Goal: Information Seeking & Learning: Learn about a topic

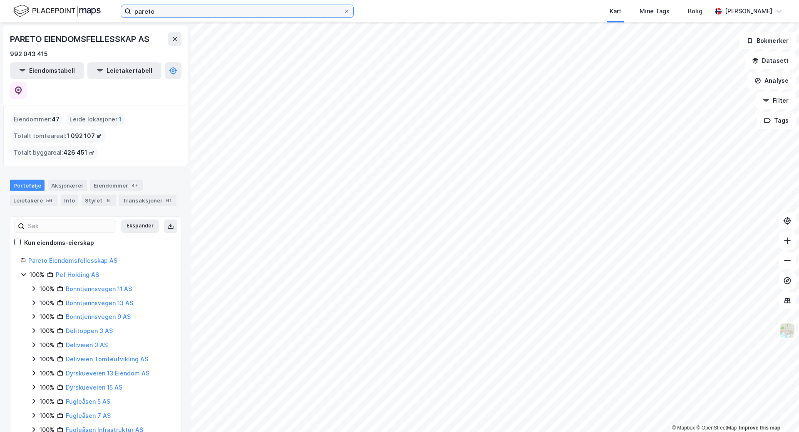
click at [153, 10] on input "pareto" at bounding box center [237, 11] width 212 height 12
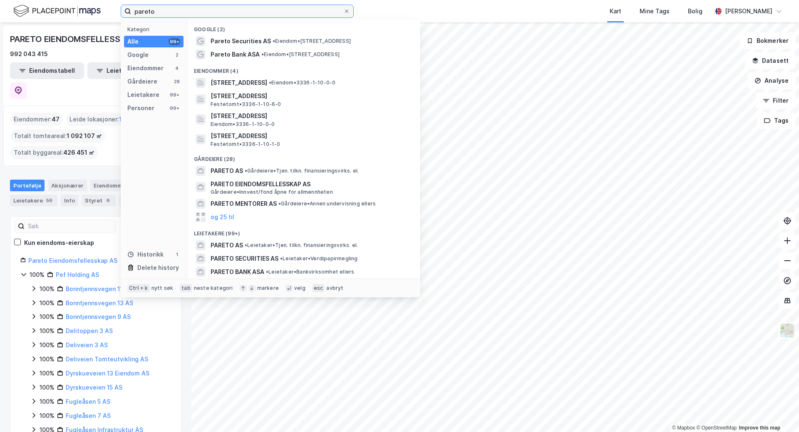
click at [153, 10] on input "pareto" at bounding box center [237, 11] width 212 height 12
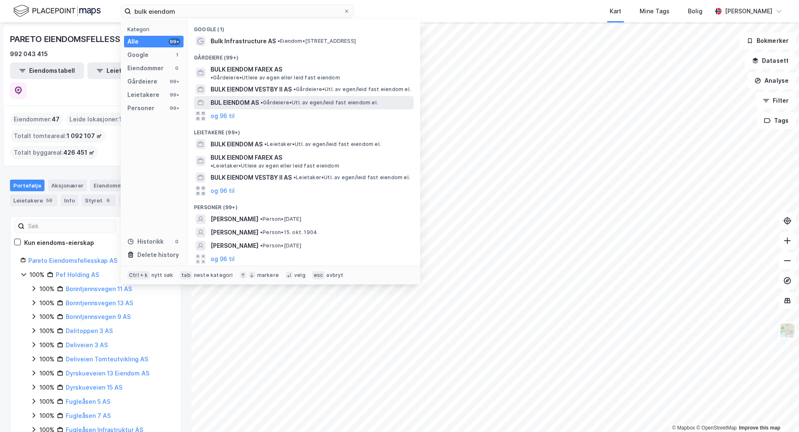
click at [244, 96] on div "BUL EIENDOM AS • Gårdeiere • Utl. av egen/leid fast eiendom el." at bounding box center [304, 102] width 220 height 13
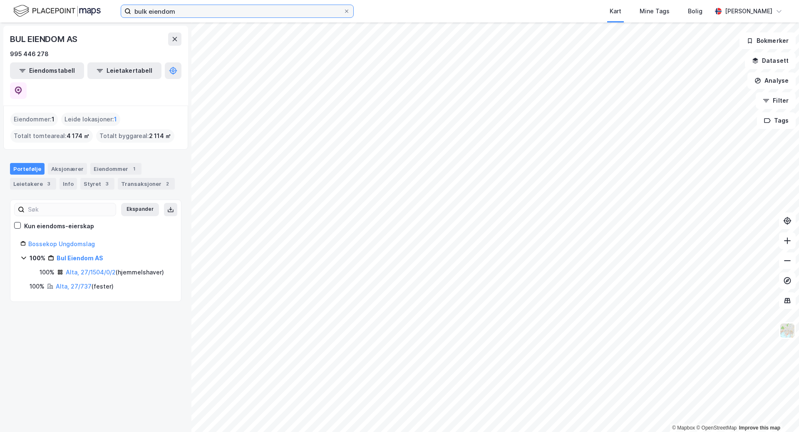
click at [200, 14] on input "bulk eiendom" at bounding box center [237, 11] width 212 height 12
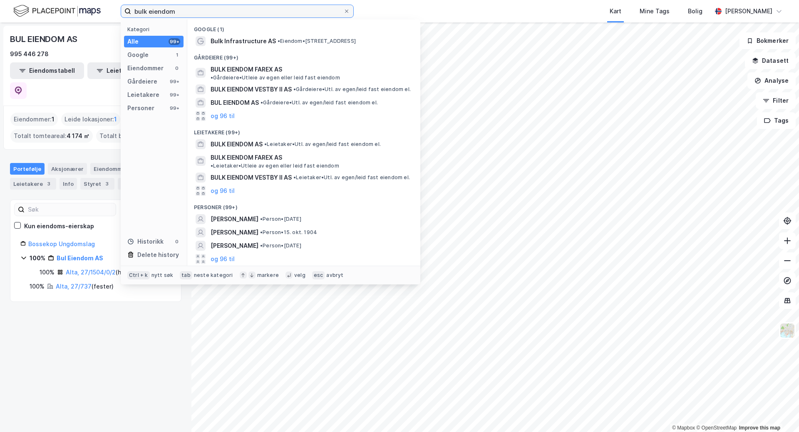
click at [200, 14] on input "bulk eiendom" at bounding box center [237, 11] width 212 height 12
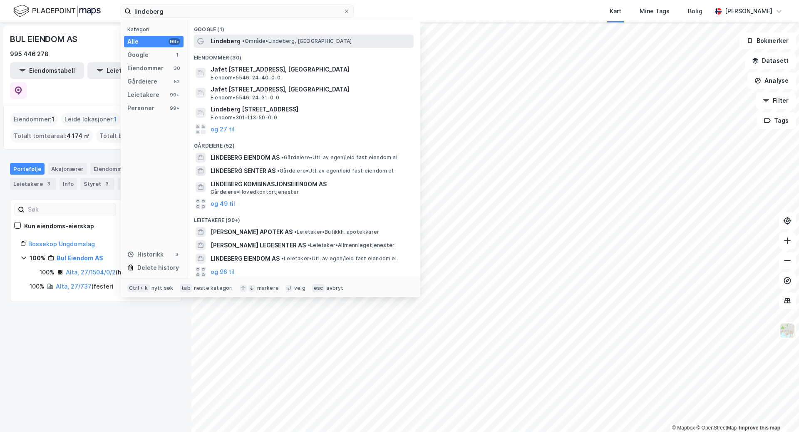
click at [215, 42] on span "Lindeberg" at bounding box center [226, 41] width 30 height 10
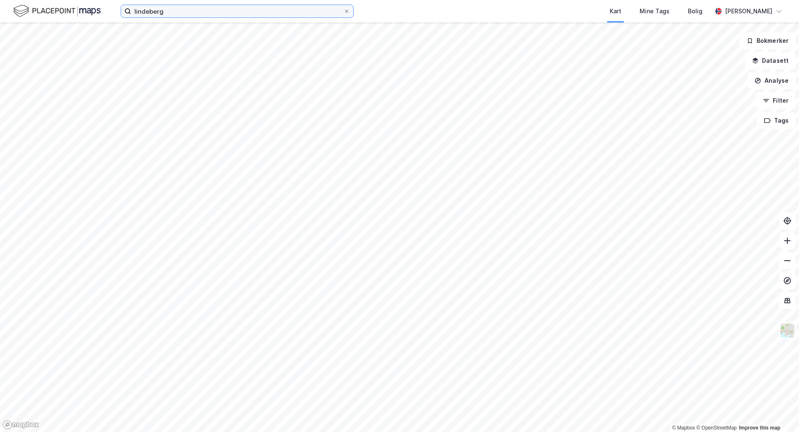
click at [139, 10] on input "lindeberg" at bounding box center [237, 11] width 212 height 12
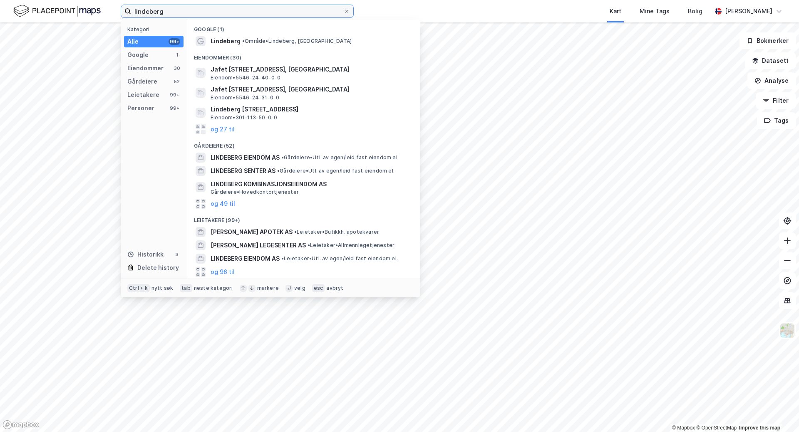
click at [139, 10] on input "lindeberg" at bounding box center [237, 11] width 212 height 12
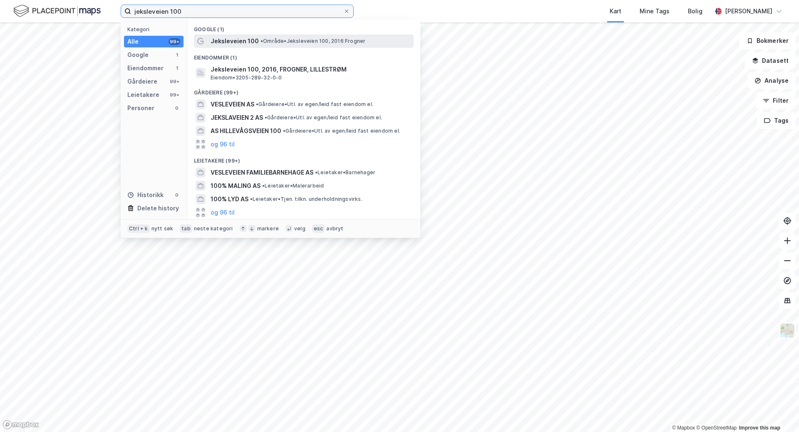
type input "jeksleveien 100"
click at [243, 42] on span "Jeksleveien 100" at bounding box center [235, 41] width 48 height 10
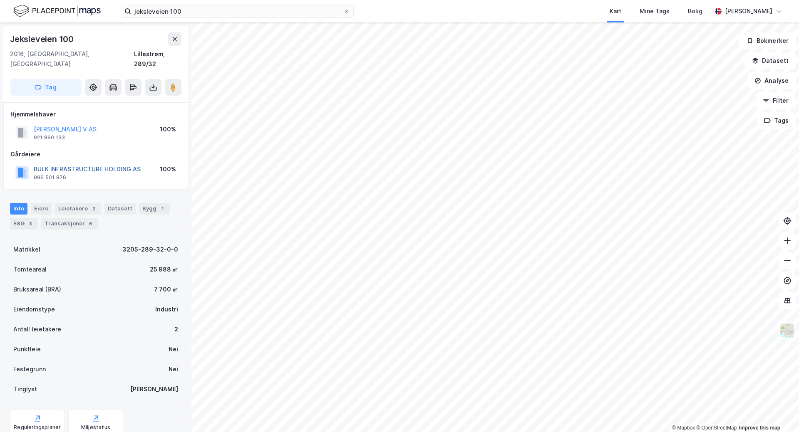
click at [0, 0] on button "BULK INFRASTRUCTURE HOLDING AS" at bounding box center [0, 0] width 0 height 0
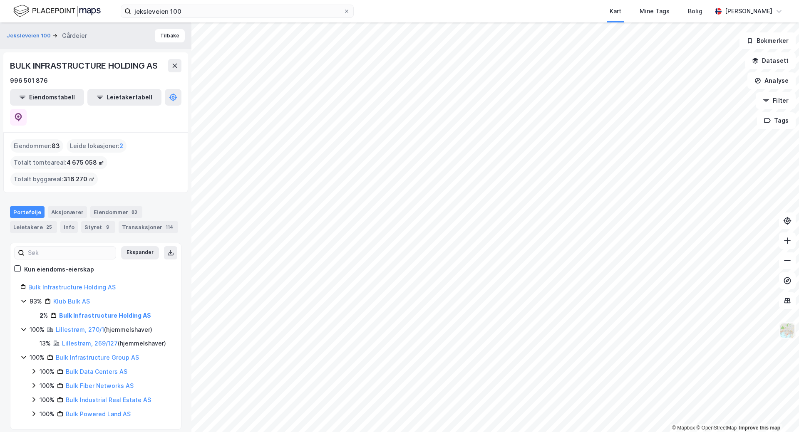
click at [788, 332] on img at bounding box center [787, 331] width 16 height 16
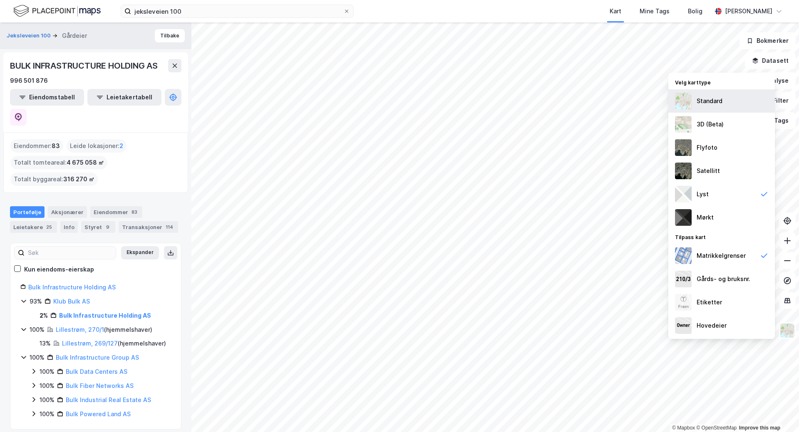
click at [741, 104] on div "Standard" at bounding box center [721, 100] width 107 height 23
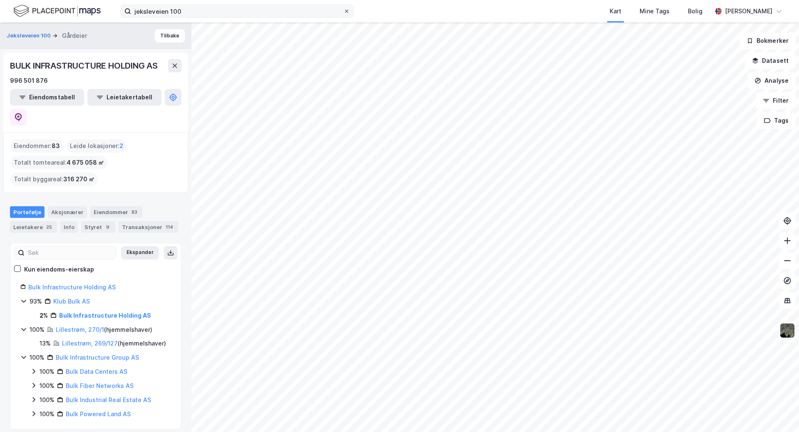
click at [349, 13] on icon at bounding box center [346, 11] width 5 height 5
click at [343, 13] on input "jeksleveien 100" at bounding box center [237, 11] width 212 height 12
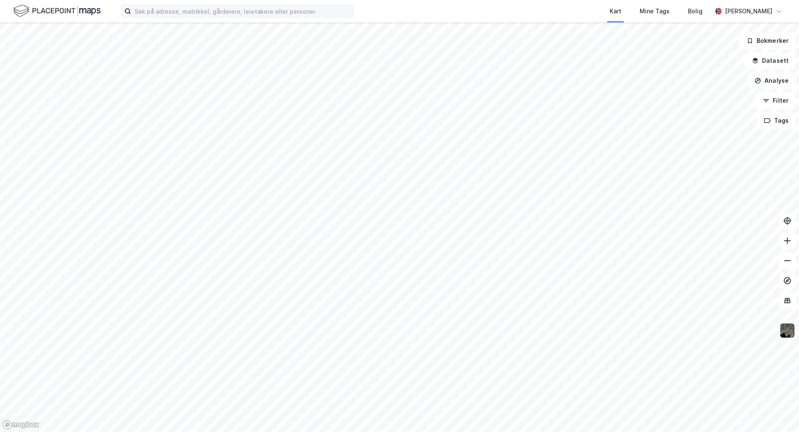
click at [784, 333] on img at bounding box center [787, 331] width 16 height 16
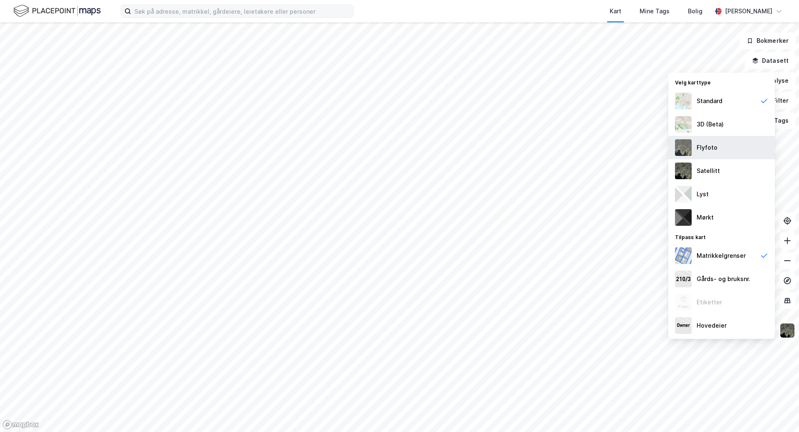
click at [729, 156] on div "Flyfoto" at bounding box center [721, 147] width 107 height 23
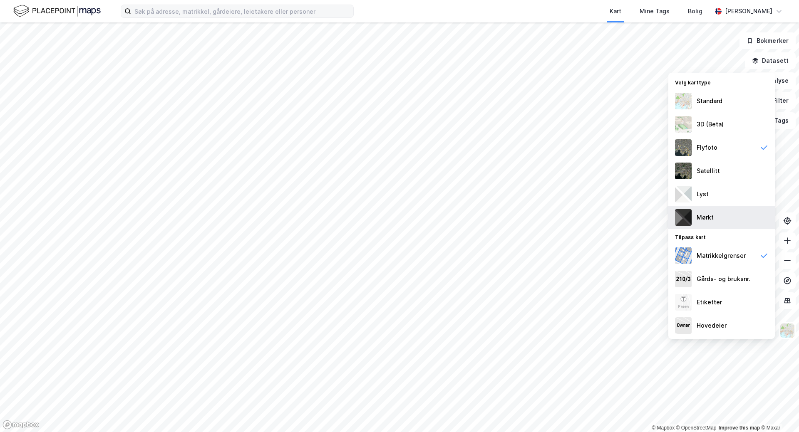
click at [719, 221] on div "Mørkt" at bounding box center [721, 217] width 107 height 23
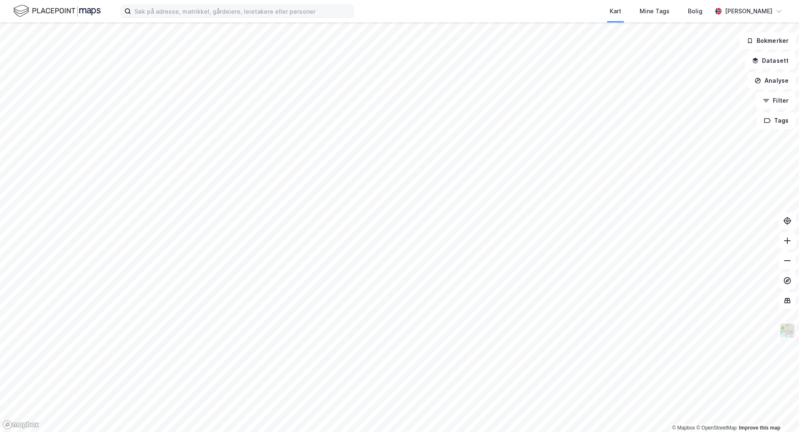
click at [792, 332] on img at bounding box center [787, 331] width 16 height 16
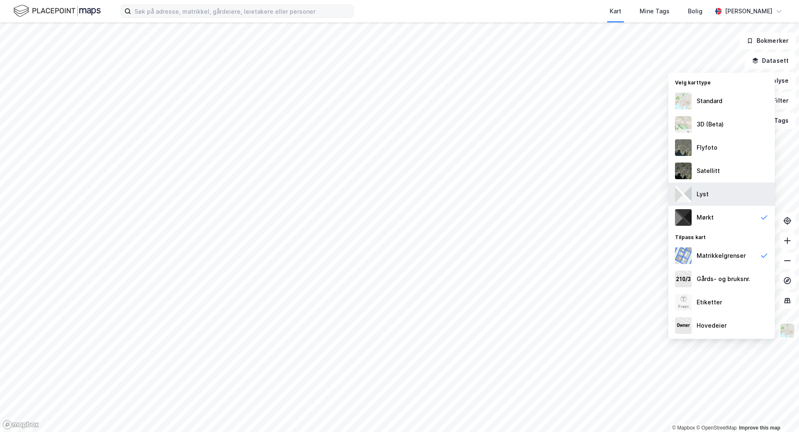
click at [719, 189] on div "Lyst" at bounding box center [721, 194] width 107 height 23
click at [732, 109] on div "Standard" at bounding box center [721, 100] width 107 height 23
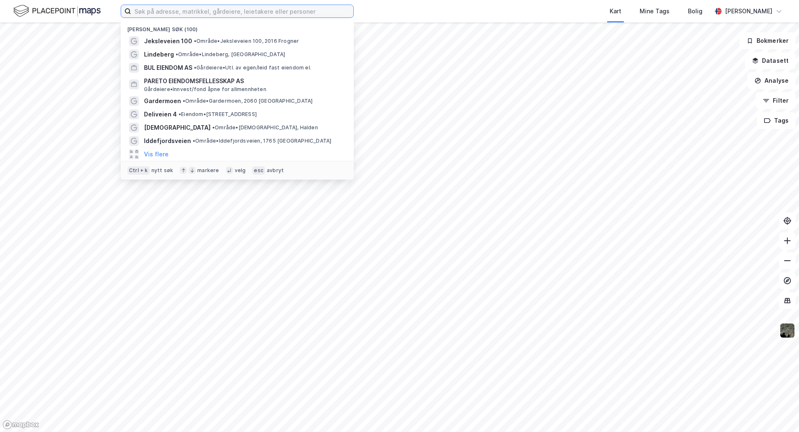
click at [237, 14] on input at bounding box center [242, 11] width 222 height 12
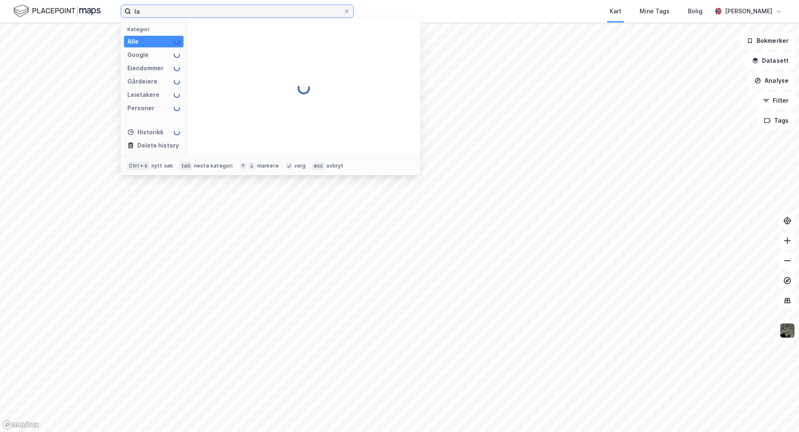
type input "l"
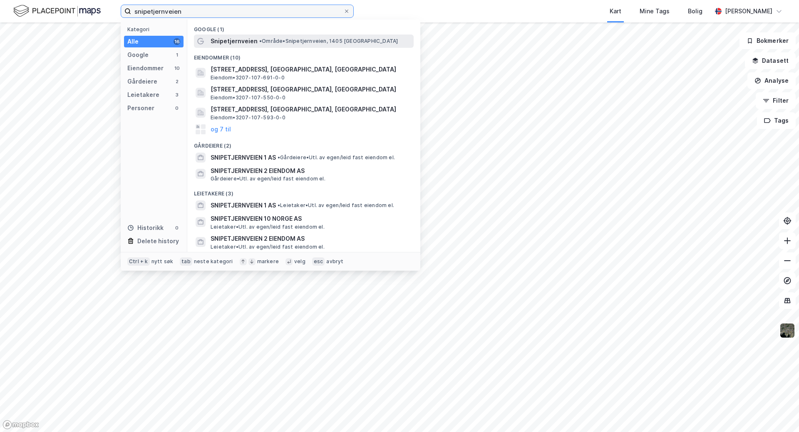
type input "snipetjernveien"
click at [265, 39] on span "• Område • Snipetjernveien, 1405 [GEOGRAPHIC_DATA]" at bounding box center [328, 41] width 139 height 7
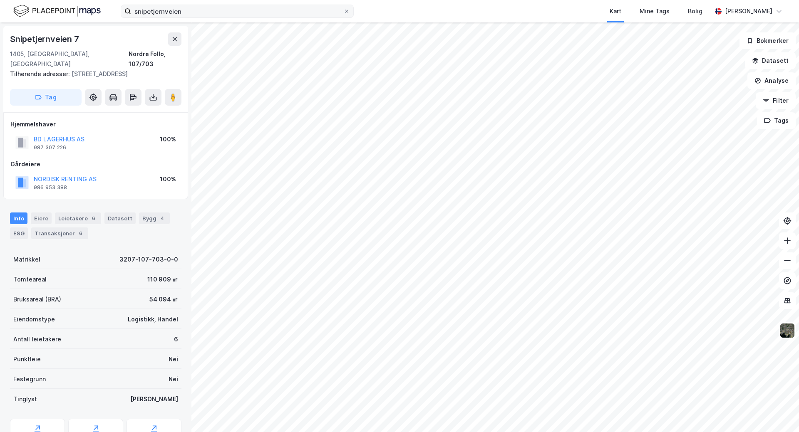
click at [345, 10] on icon at bounding box center [346, 11] width 5 height 5
click at [343, 10] on input "snipetjernveien" at bounding box center [237, 11] width 212 height 12
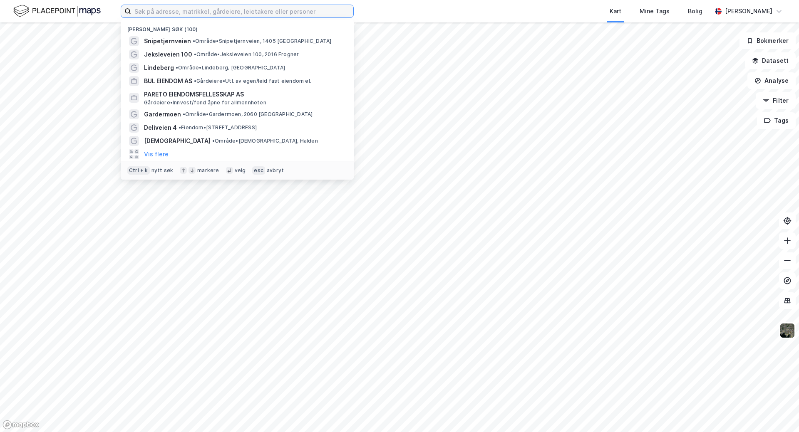
click at [325, 16] on input at bounding box center [242, 11] width 222 height 12
click at [323, 10] on input at bounding box center [242, 11] width 222 height 12
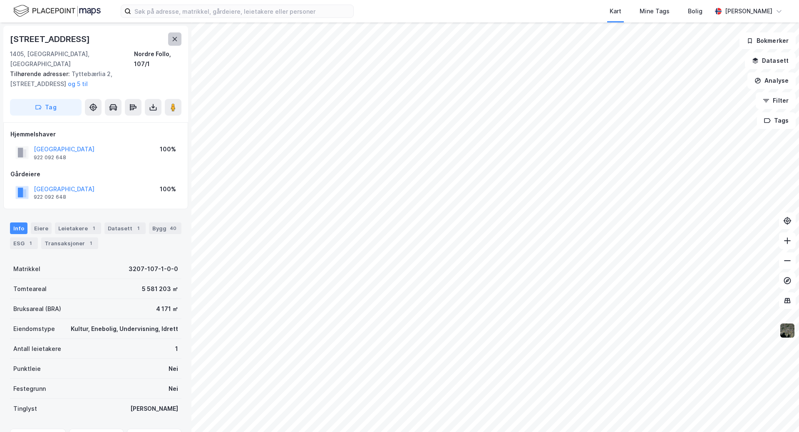
click at [176, 34] on button at bounding box center [174, 38] width 13 height 13
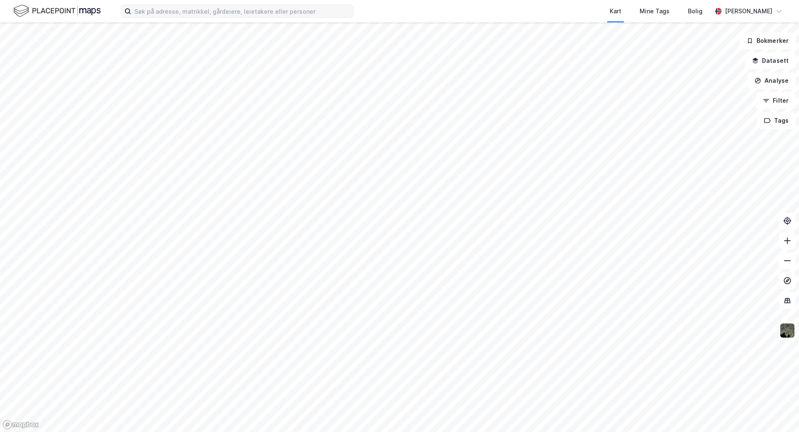
click at [233, 17] on div "Kart Mine Tags Bolig [PERSON_NAME]" at bounding box center [399, 11] width 799 height 22
click at [216, 7] on input at bounding box center [242, 11] width 222 height 12
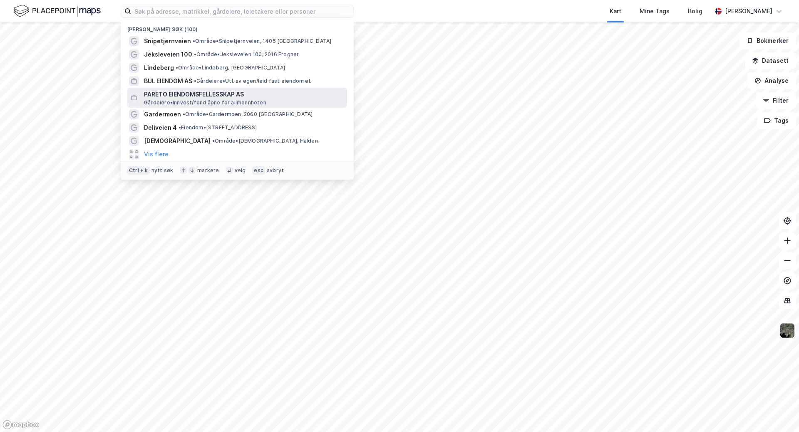
click at [233, 100] on span "Gårdeiere • Innvest/fond åpne for allmennheten" at bounding box center [205, 102] width 122 height 7
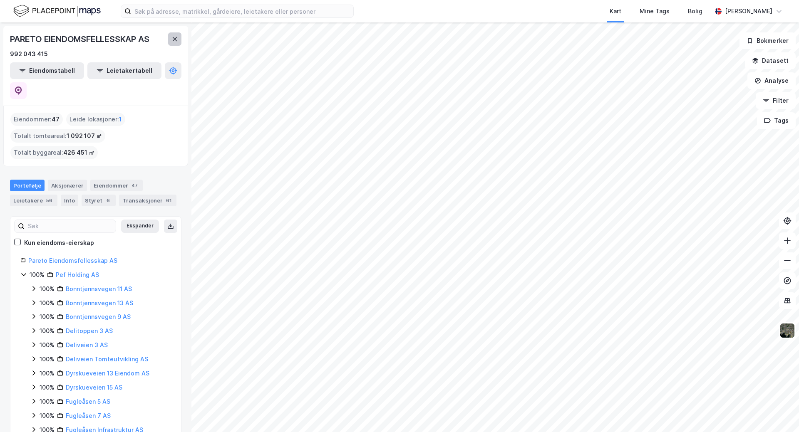
click at [177, 37] on button at bounding box center [174, 38] width 13 height 13
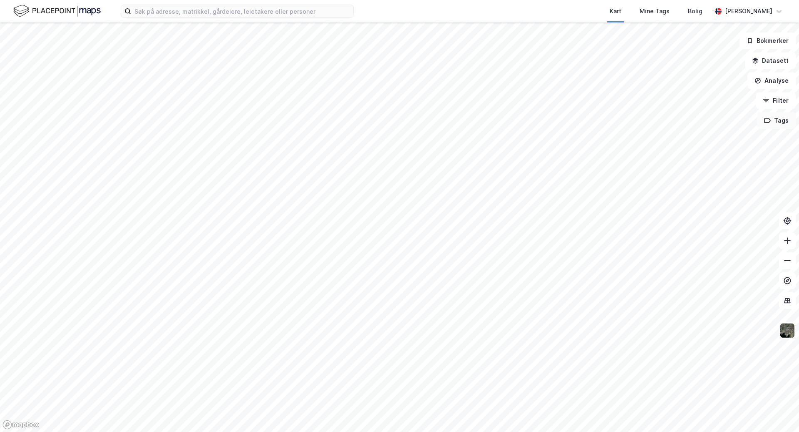
click at [778, 118] on button "Tags" at bounding box center [776, 120] width 39 height 17
click at [778, 98] on button "Filter" at bounding box center [776, 100] width 40 height 17
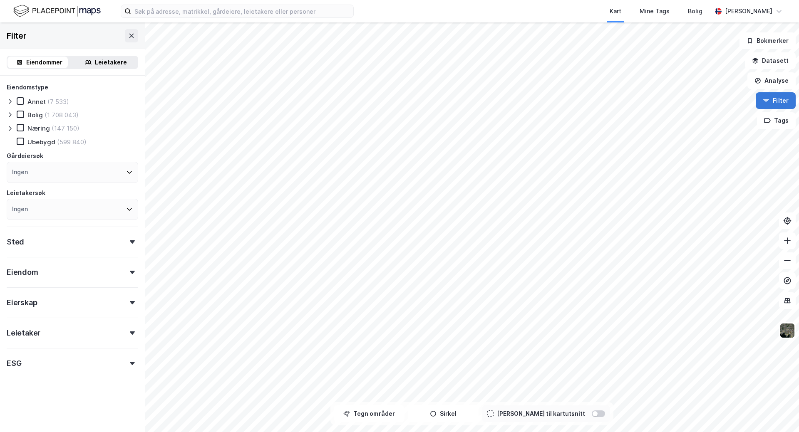
click at [778, 98] on button "Filter" at bounding box center [776, 100] width 40 height 17
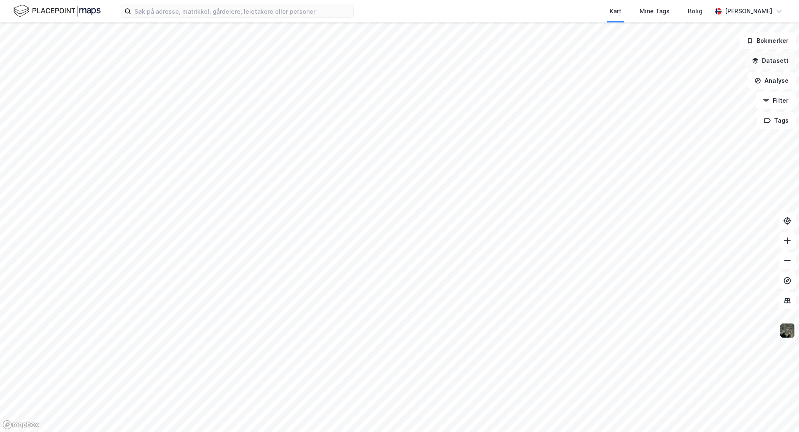
click at [774, 57] on button "Datasett" at bounding box center [770, 60] width 51 height 17
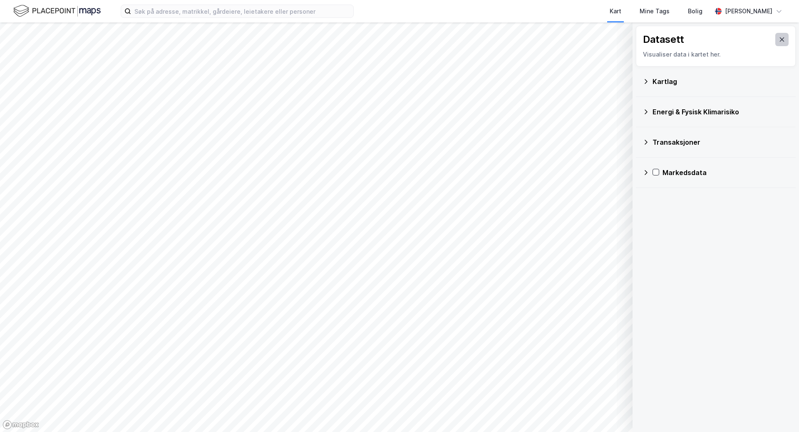
click at [779, 42] on icon at bounding box center [782, 39] width 7 height 7
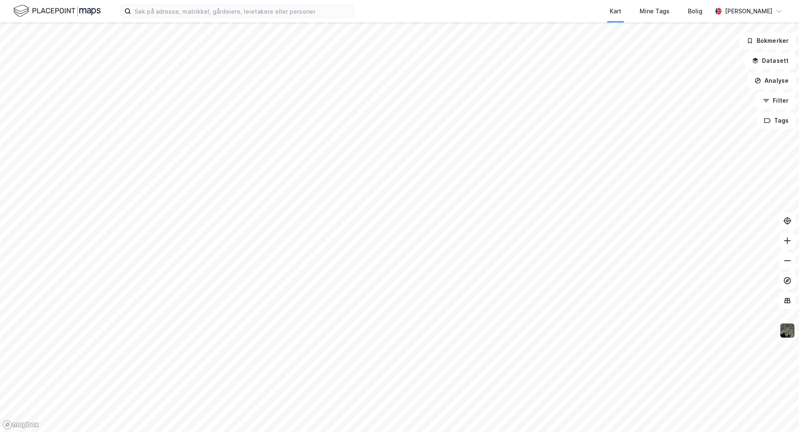
click at [787, 335] on img at bounding box center [787, 331] width 16 height 16
click at [165, 12] on input at bounding box center [242, 11] width 222 height 12
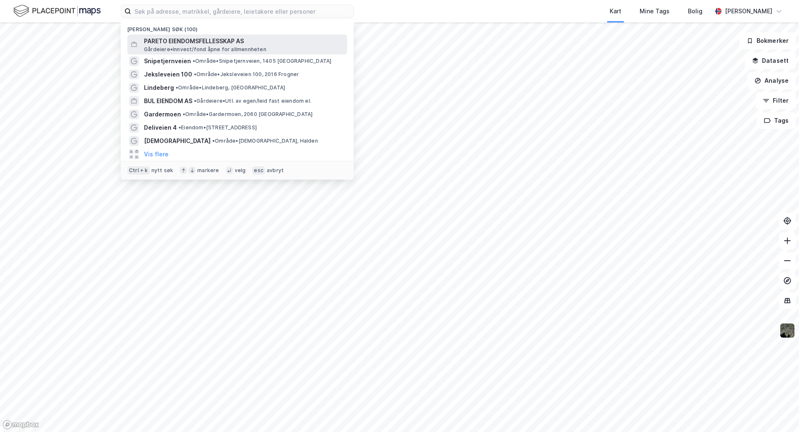
click at [179, 38] on span "PARETO EIENDOMSFELLESSKAP AS" at bounding box center [244, 41] width 200 height 10
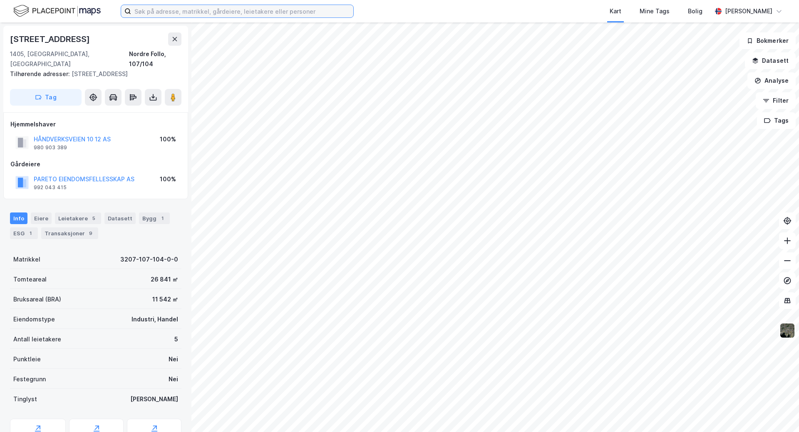
click at [170, 9] on input at bounding box center [242, 11] width 222 height 12
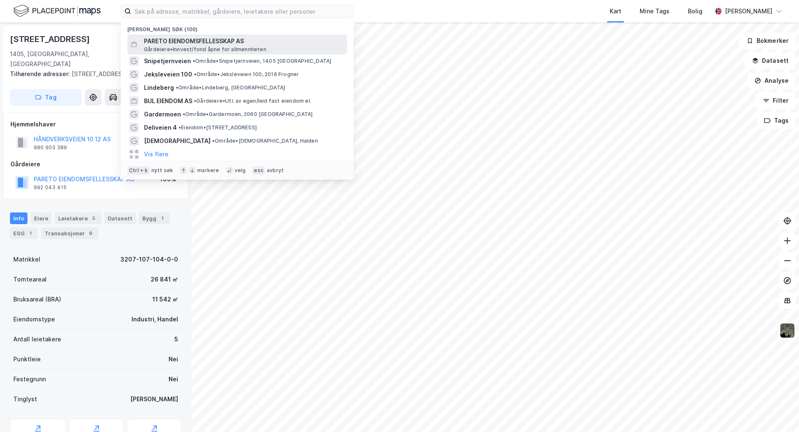
click at [179, 42] on span "PARETO EIENDOMSFELLESSKAP AS" at bounding box center [244, 41] width 200 height 10
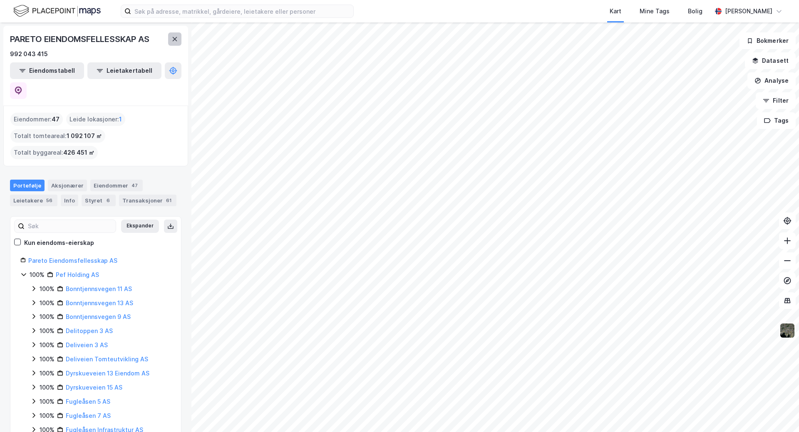
click at [171, 37] on button at bounding box center [174, 38] width 13 height 13
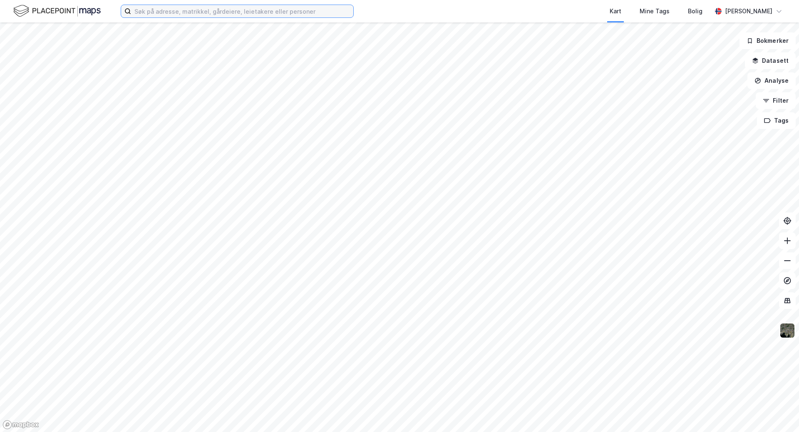
click at [279, 10] on input at bounding box center [242, 11] width 222 height 12
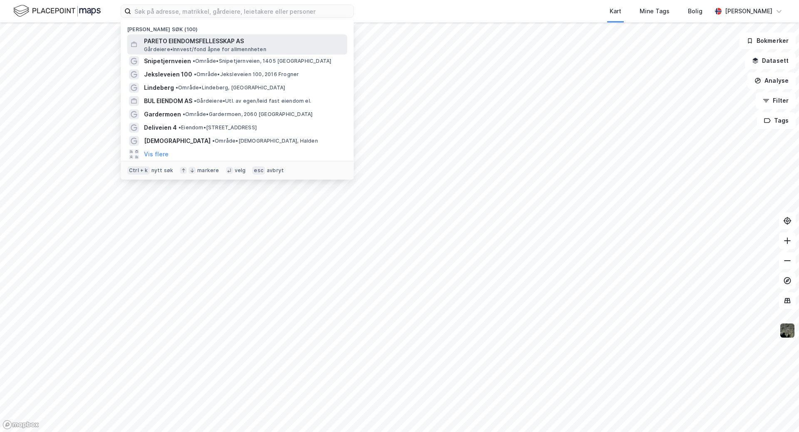
click at [253, 51] on span "Gårdeiere • Innvest/fond åpne for allmennheten" at bounding box center [205, 49] width 122 height 7
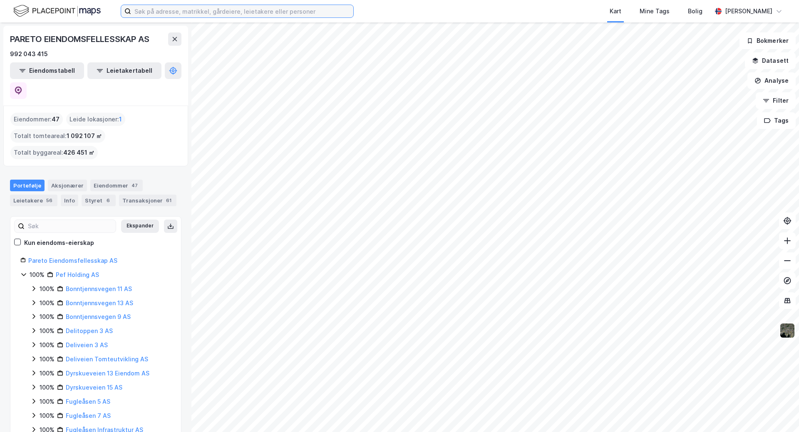
click at [199, 8] on input at bounding box center [242, 11] width 222 height 12
